Goal: Task Accomplishment & Management: Manage account settings

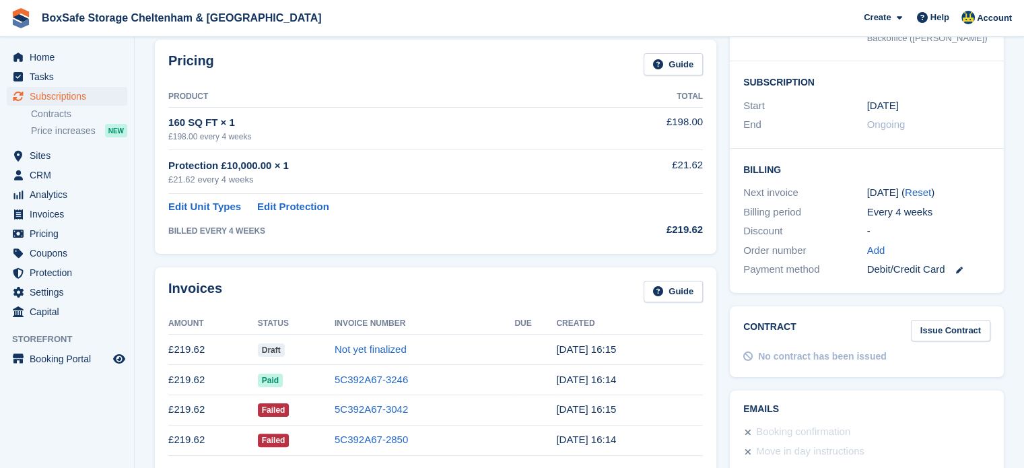
scroll to position [207, 0]
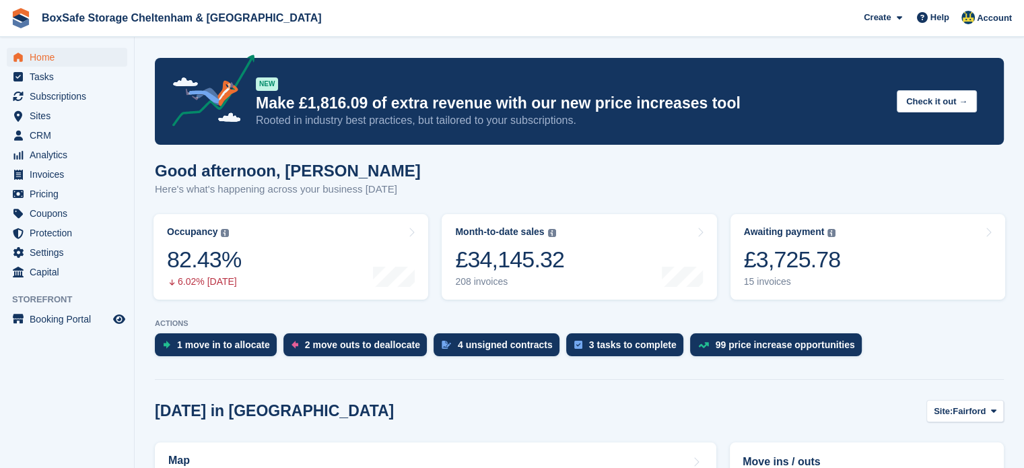
click at [821, 251] on div "£3,725.78" at bounding box center [792, 260] width 97 height 28
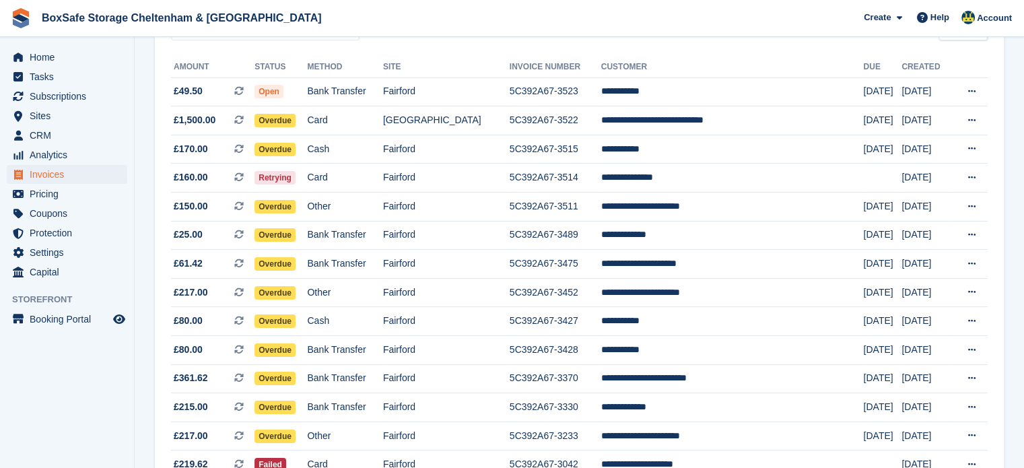
scroll to position [152, 0]
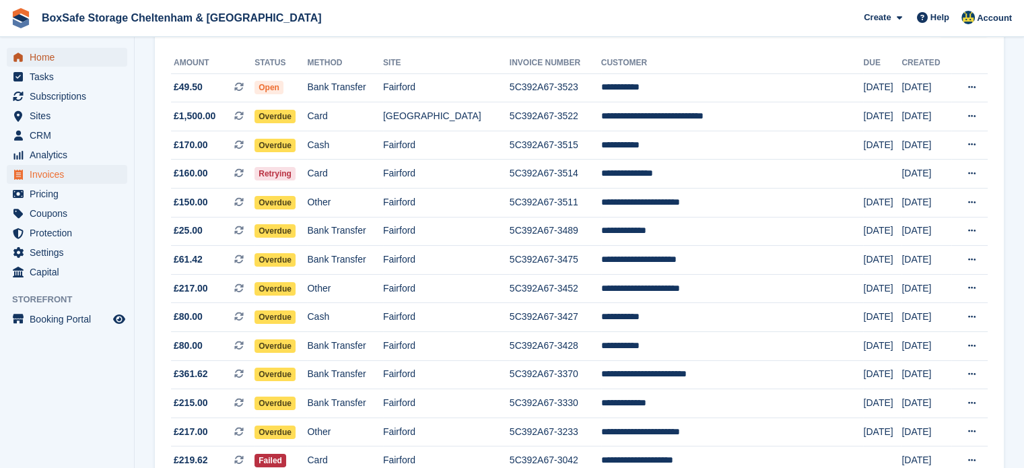
click at [70, 63] on span "Home" at bounding box center [70, 57] width 81 height 19
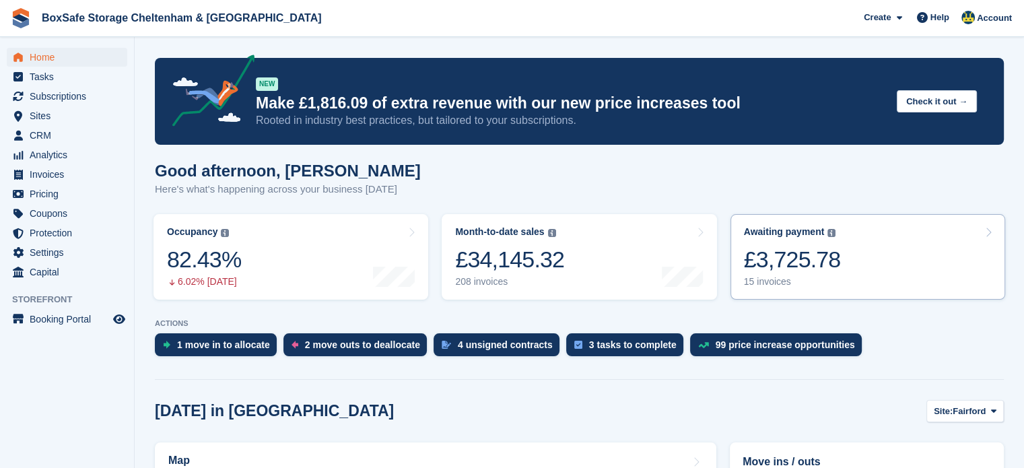
click at [820, 263] on div "£3,725.78" at bounding box center [792, 260] width 97 height 28
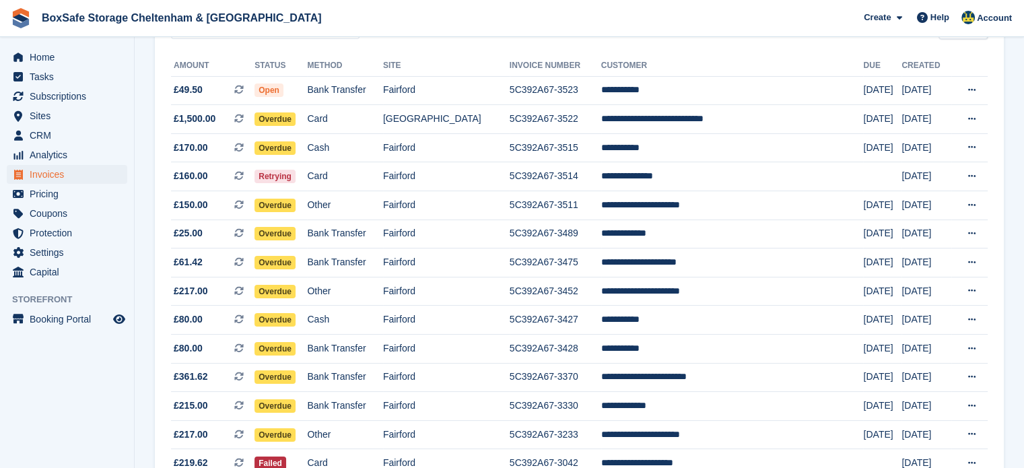
scroll to position [238, 0]
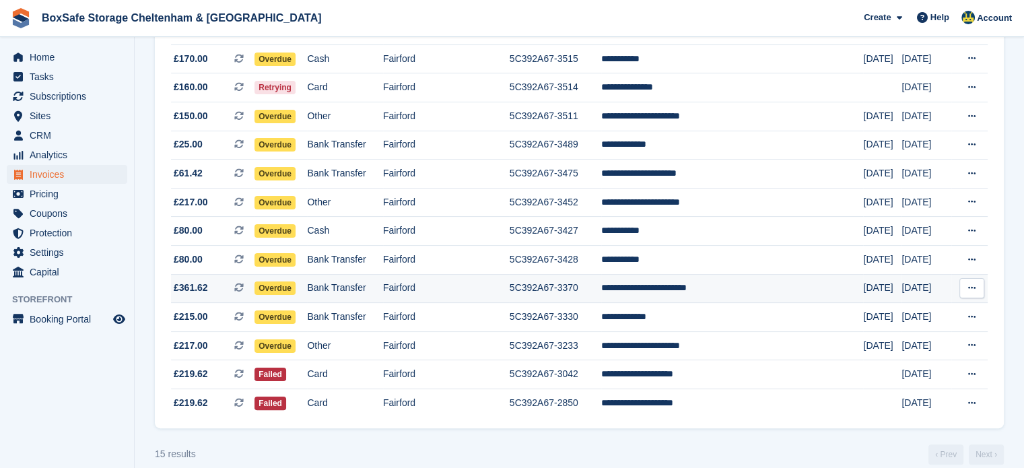
click at [678, 298] on td "**********" at bounding box center [732, 288] width 263 height 29
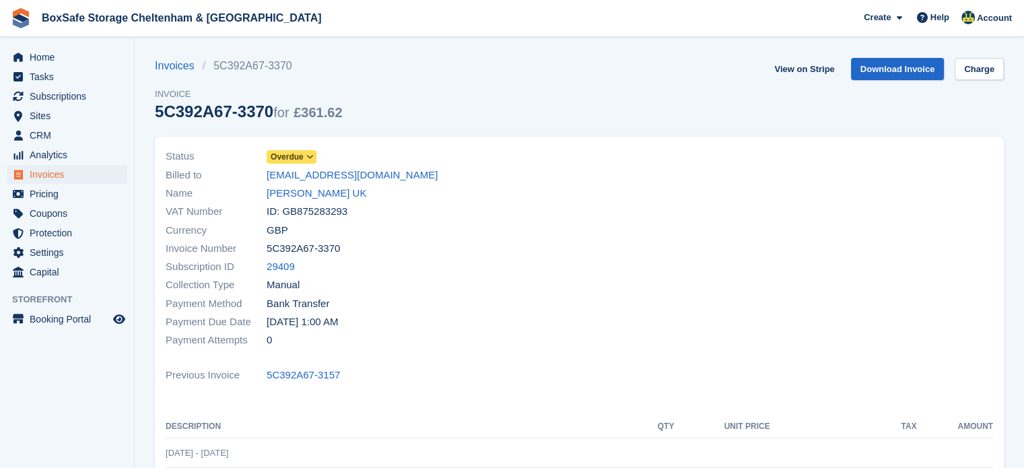
click at [298, 155] on span "Overdue" at bounding box center [287, 157] width 33 height 12
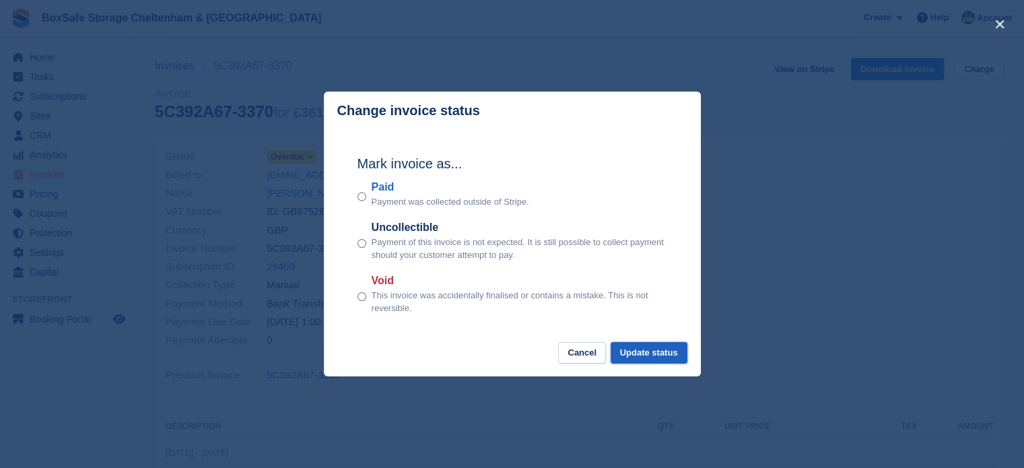
click at [651, 355] on button "Update status" at bounding box center [649, 353] width 77 height 22
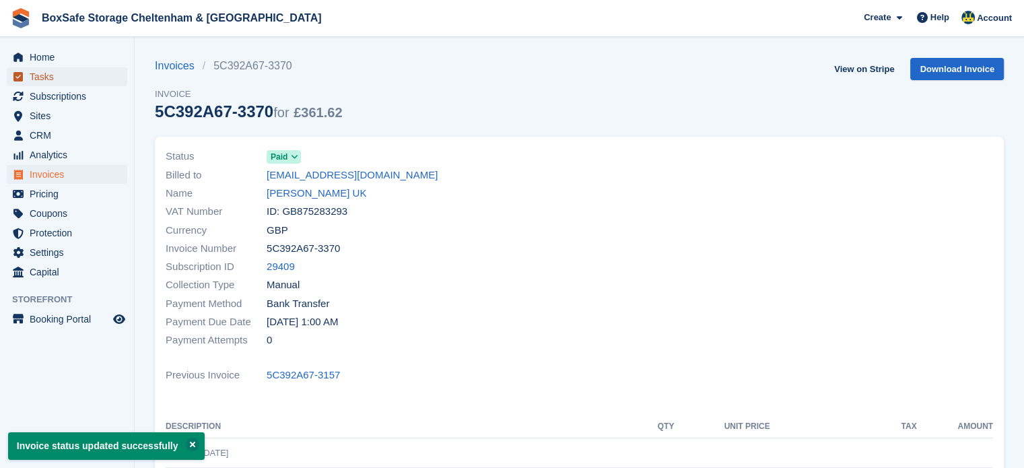
click at [59, 67] on span "Tasks" at bounding box center [70, 76] width 81 height 19
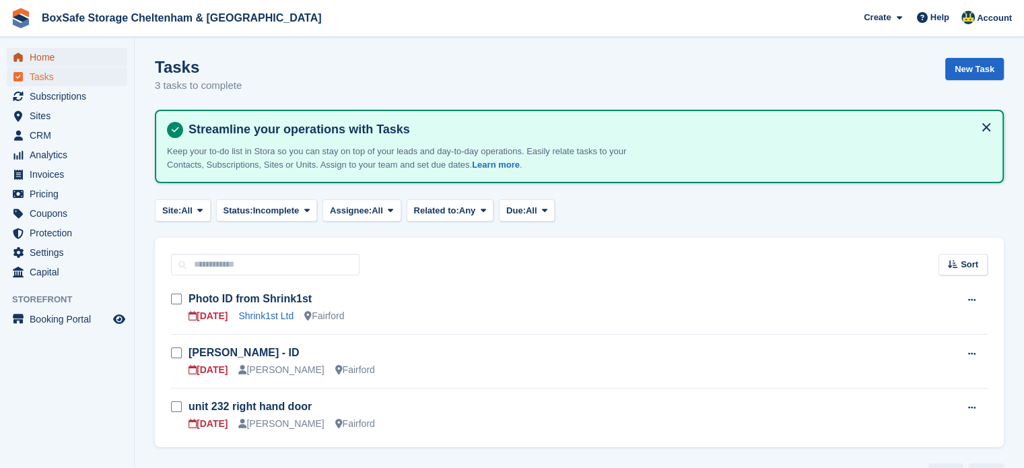
click at [46, 50] on span "Home" at bounding box center [70, 57] width 81 height 19
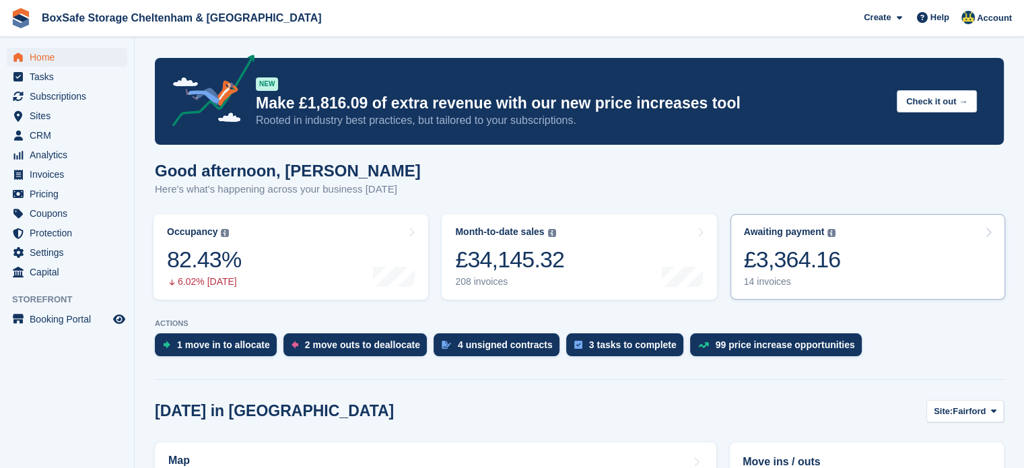
click at [843, 252] on link "Awaiting payment The total outstanding balance on all open invoices. £3,364.16 …" at bounding box center [867, 256] width 275 height 85
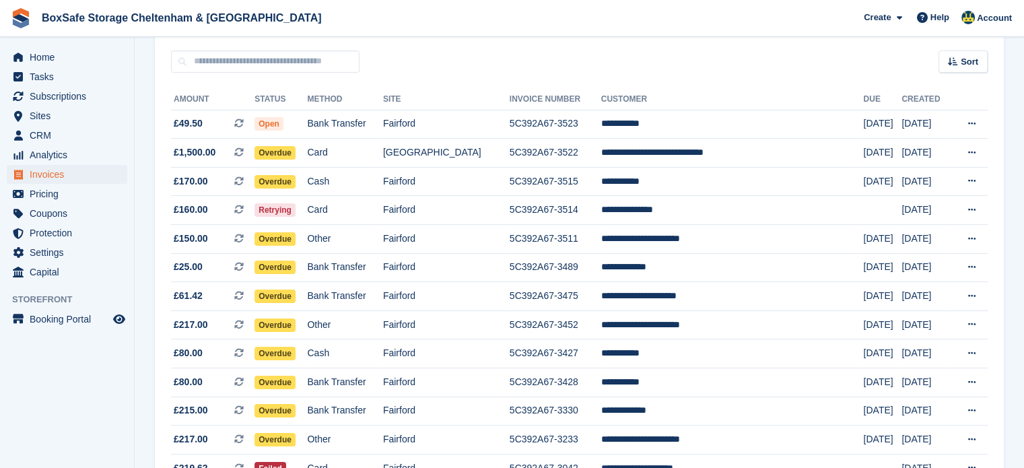
scroll to position [114, 0]
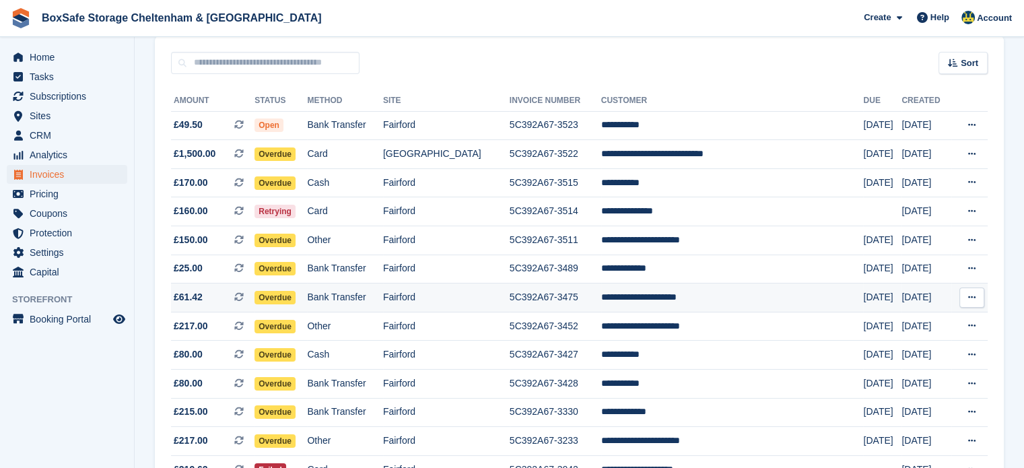
click at [694, 305] on td "**********" at bounding box center [732, 297] width 263 height 29
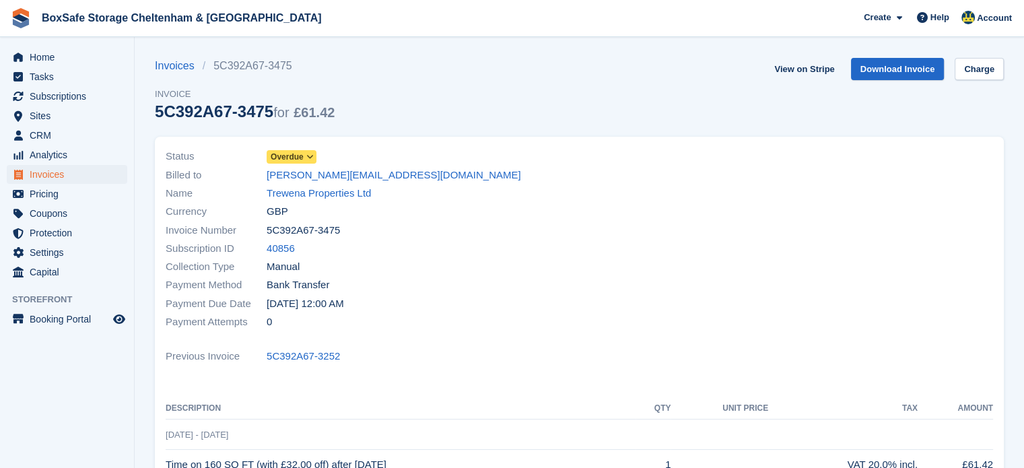
click at [272, 150] on link "Overdue" at bounding box center [292, 156] width 50 height 15
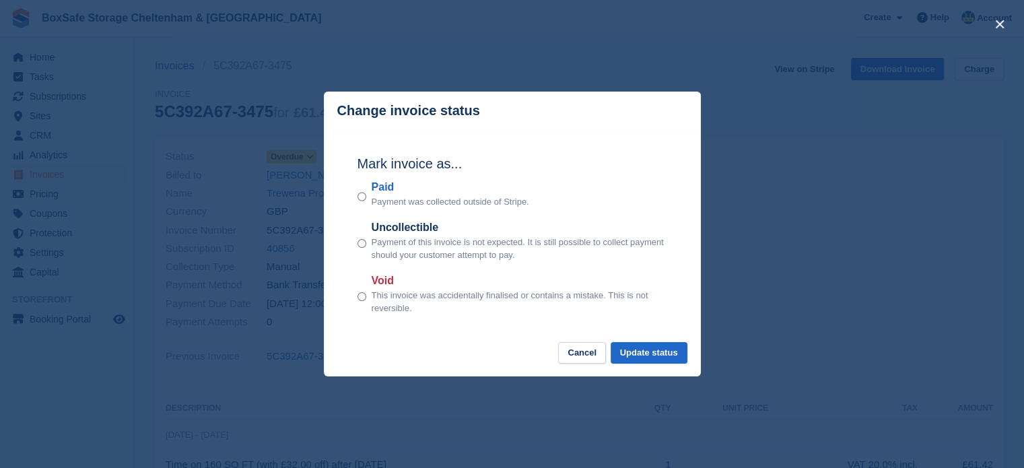
click at [366, 196] on div "Paid Payment was collected outside of Stripe." at bounding box center [512, 194] width 310 height 30
click at [643, 363] on button "Update status" at bounding box center [649, 353] width 77 height 22
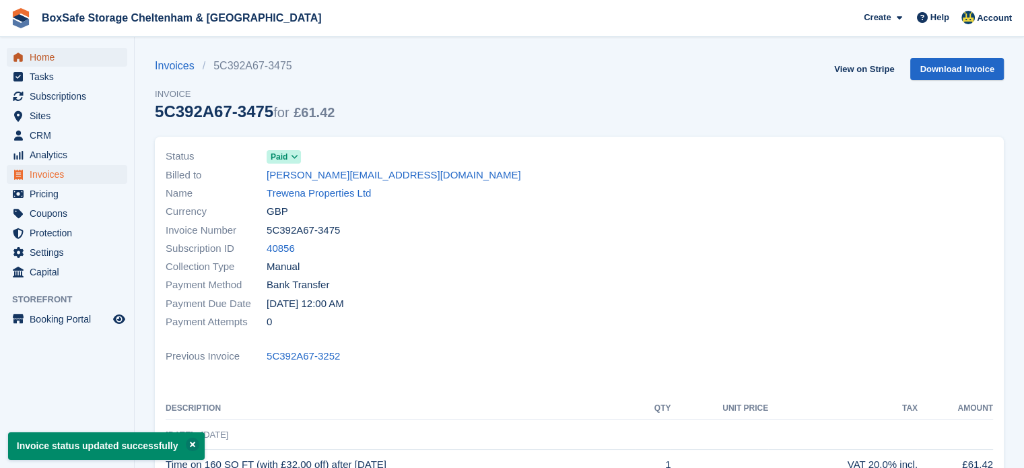
click at [55, 55] on span "Home" at bounding box center [70, 57] width 81 height 19
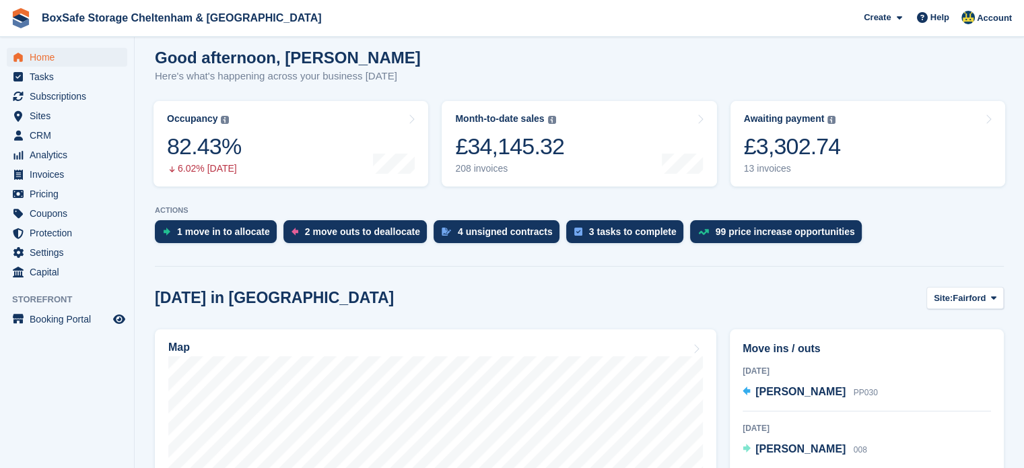
scroll to position [107, 0]
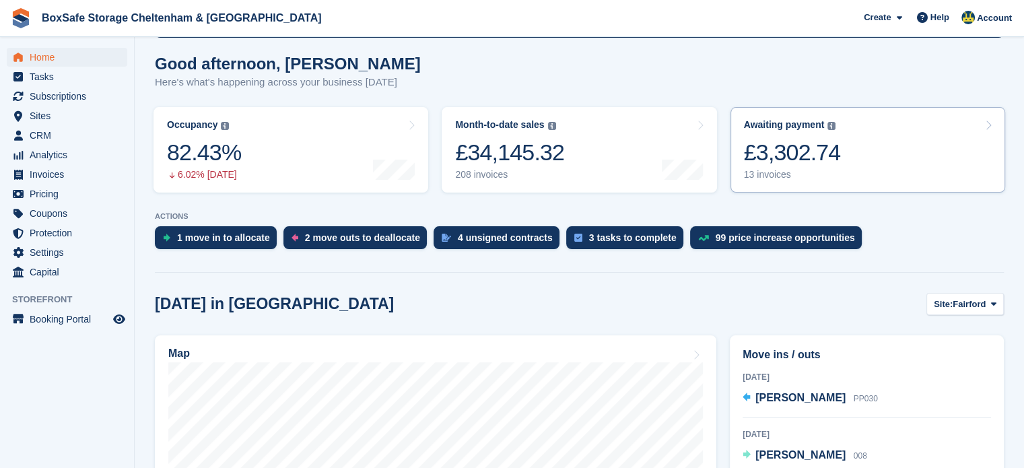
click at [872, 137] on link "Awaiting payment The total outstanding balance on all open invoices. £3,302.74 …" at bounding box center [867, 149] width 275 height 85
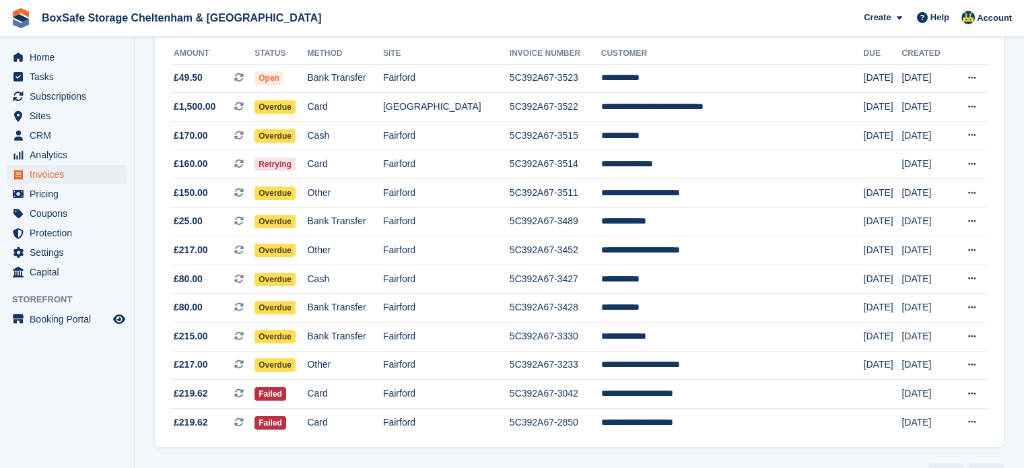
scroll to position [199, 0]
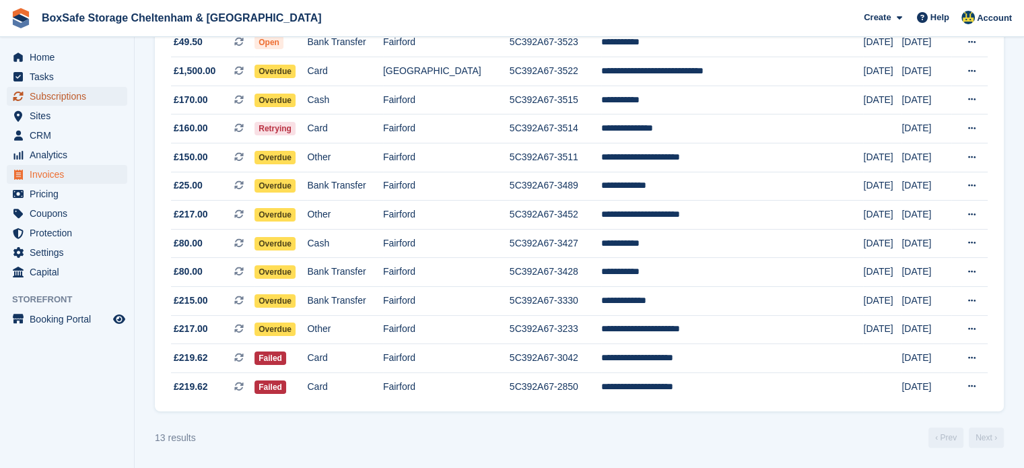
click at [91, 94] on span "Subscriptions" at bounding box center [70, 96] width 81 height 19
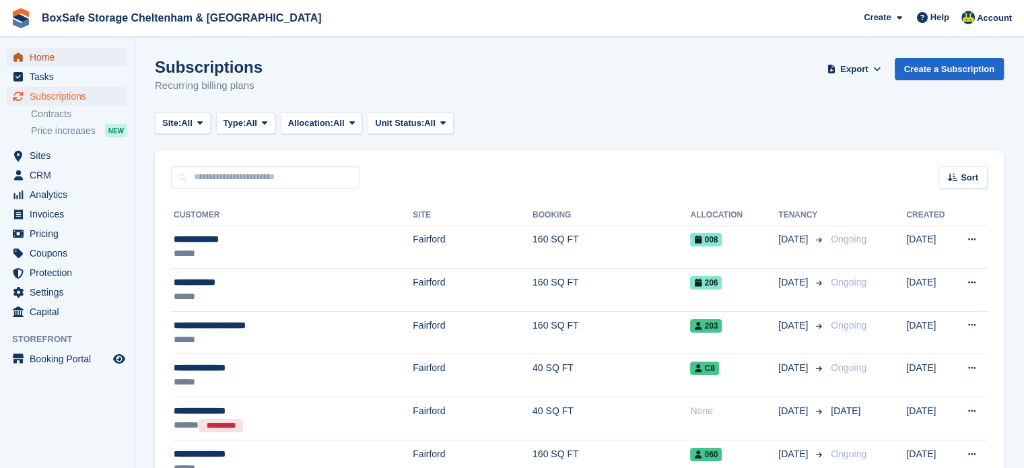
click at [59, 61] on span "Home" at bounding box center [70, 57] width 81 height 19
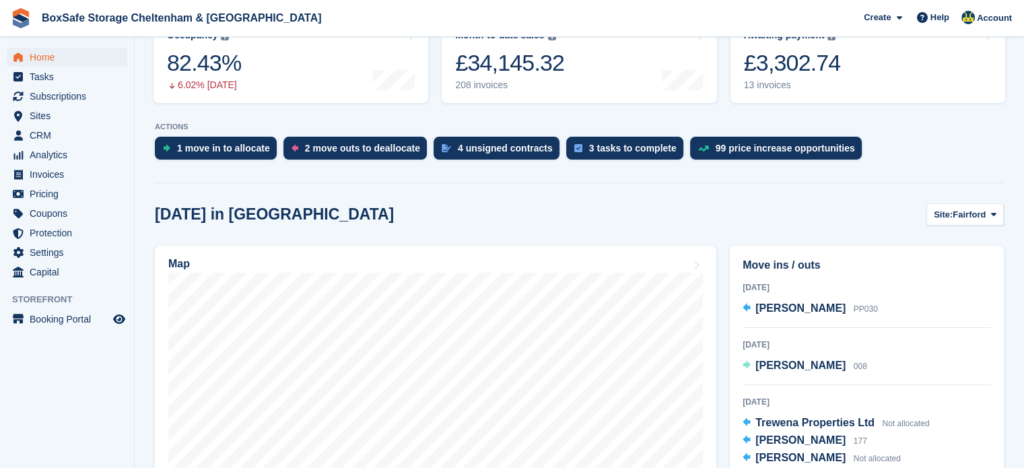
scroll to position [222, 0]
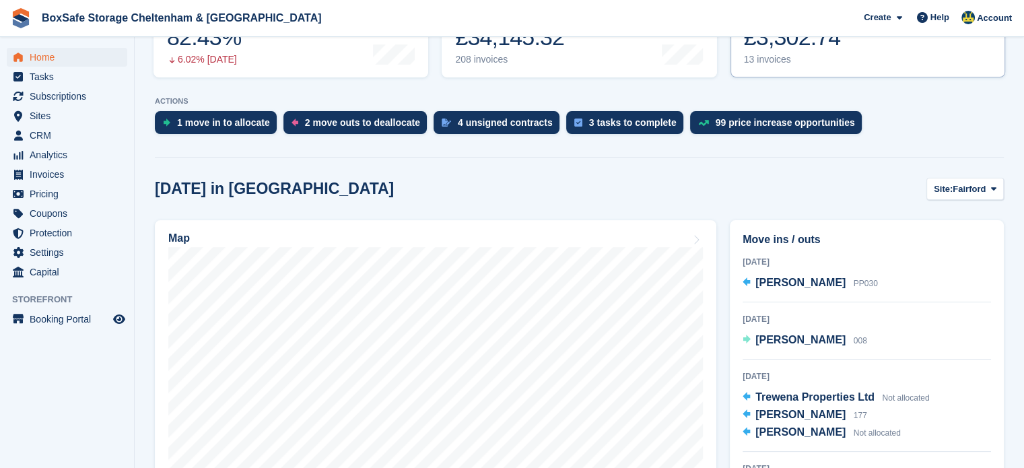
click at [809, 68] on link "Awaiting payment The total outstanding balance on all open invoices. £3,302.74 …" at bounding box center [867, 34] width 275 height 85
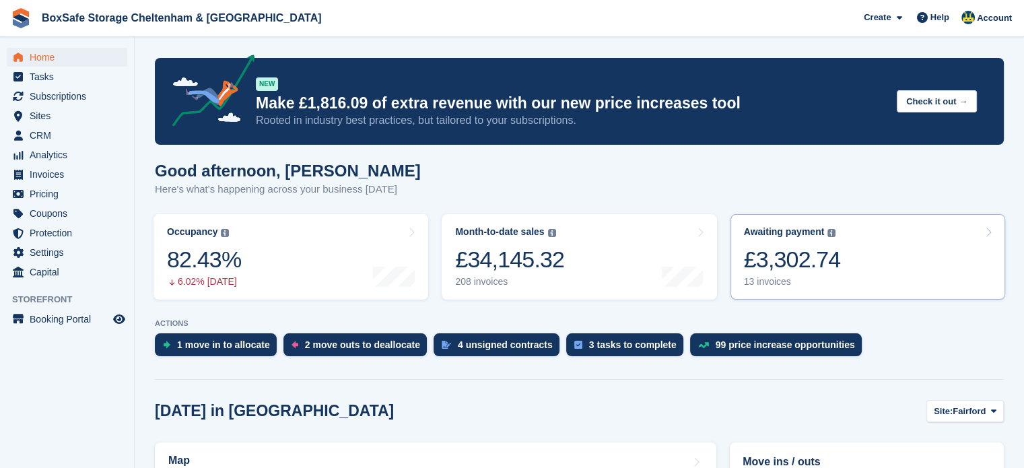
click at [802, 270] on div "£3,302.74" at bounding box center [792, 260] width 97 height 28
